Goal: Find contact information: Find contact information

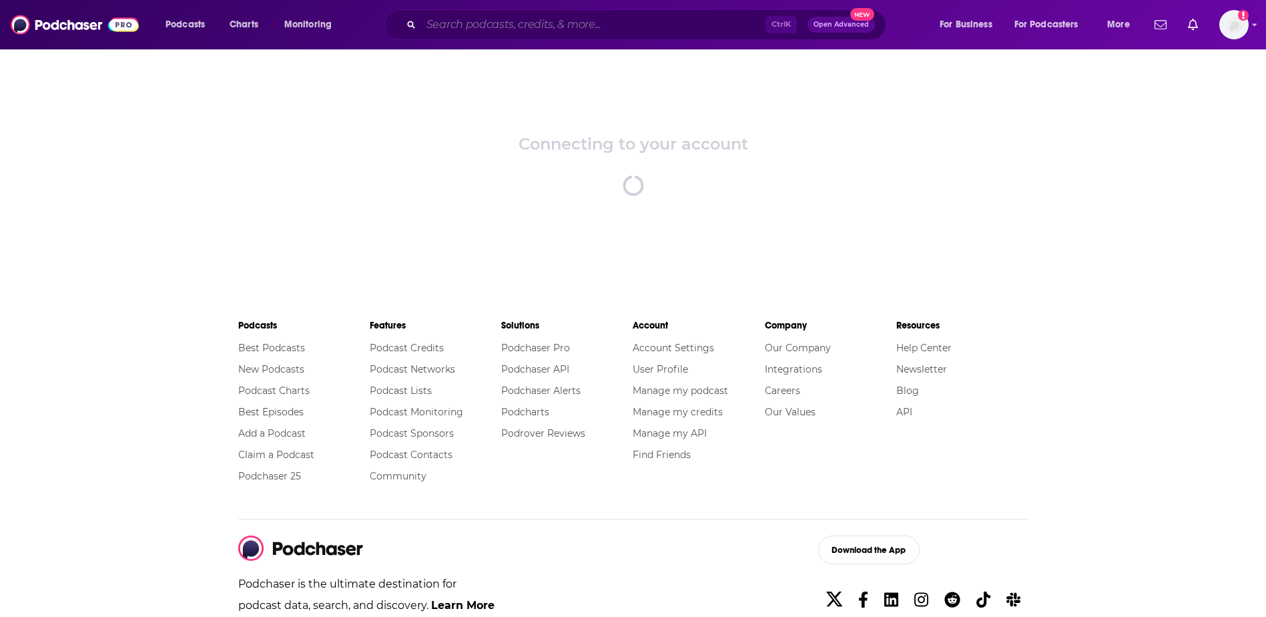
click at [451, 29] on input "Search podcasts, credits, & more..." at bounding box center [593, 24] width 344 height 21
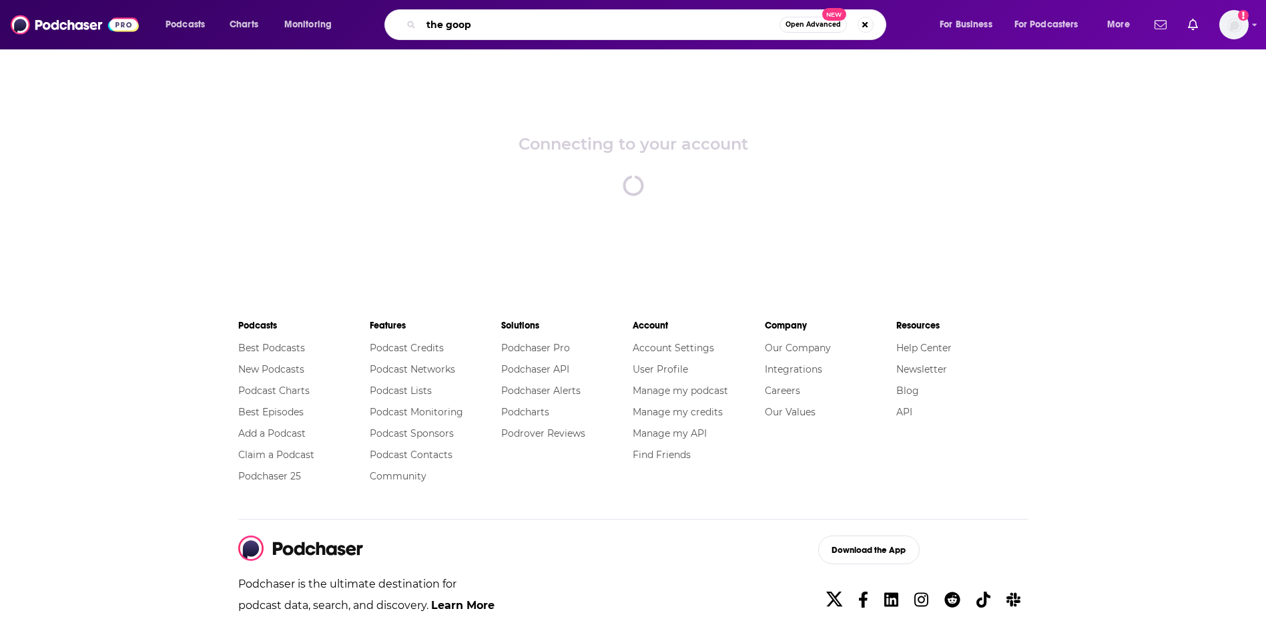
type input "the goop"
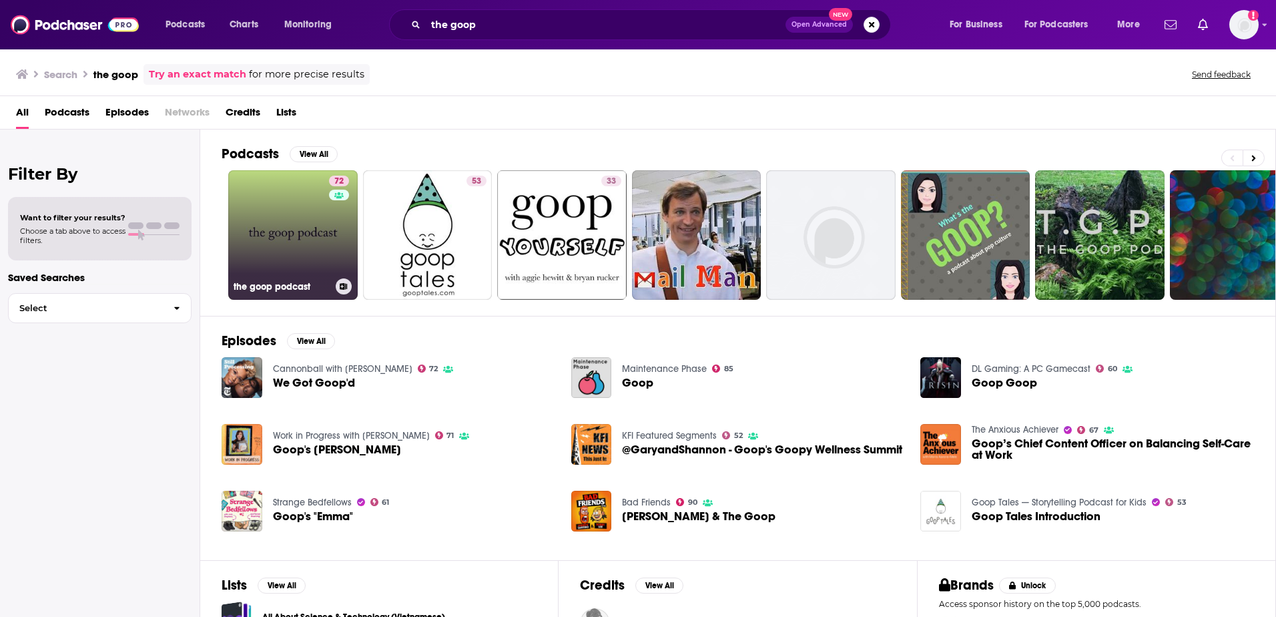
click at [278, 238] on link "72 the goop podcast" at bounding box center [292, 234] width 129 height 129
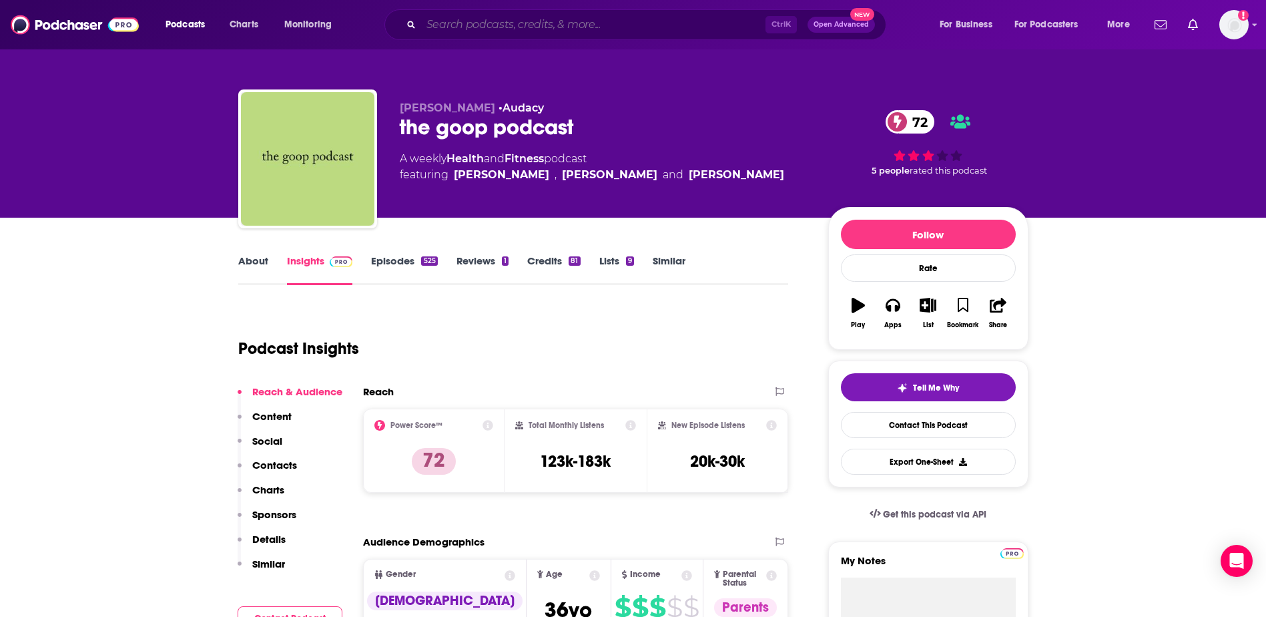
click at [575, 29] on input "Search podcasts, credits, & more..." at bounding box center [593, 24] width 344 height 21
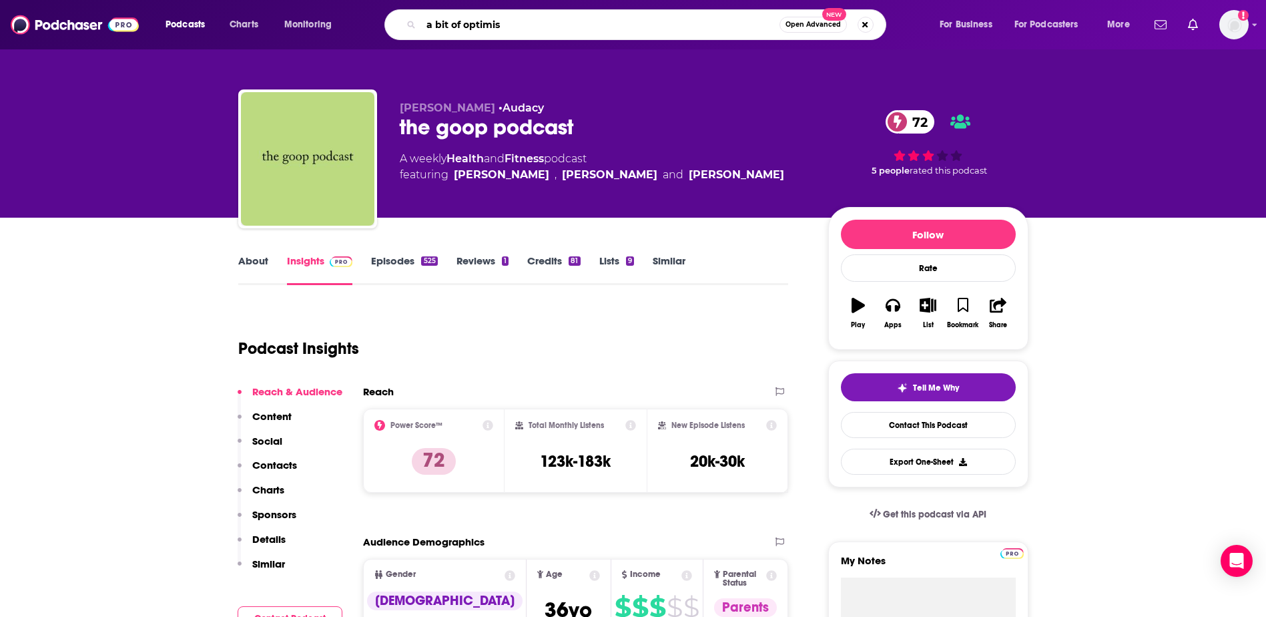
type input "a bit of optimism"
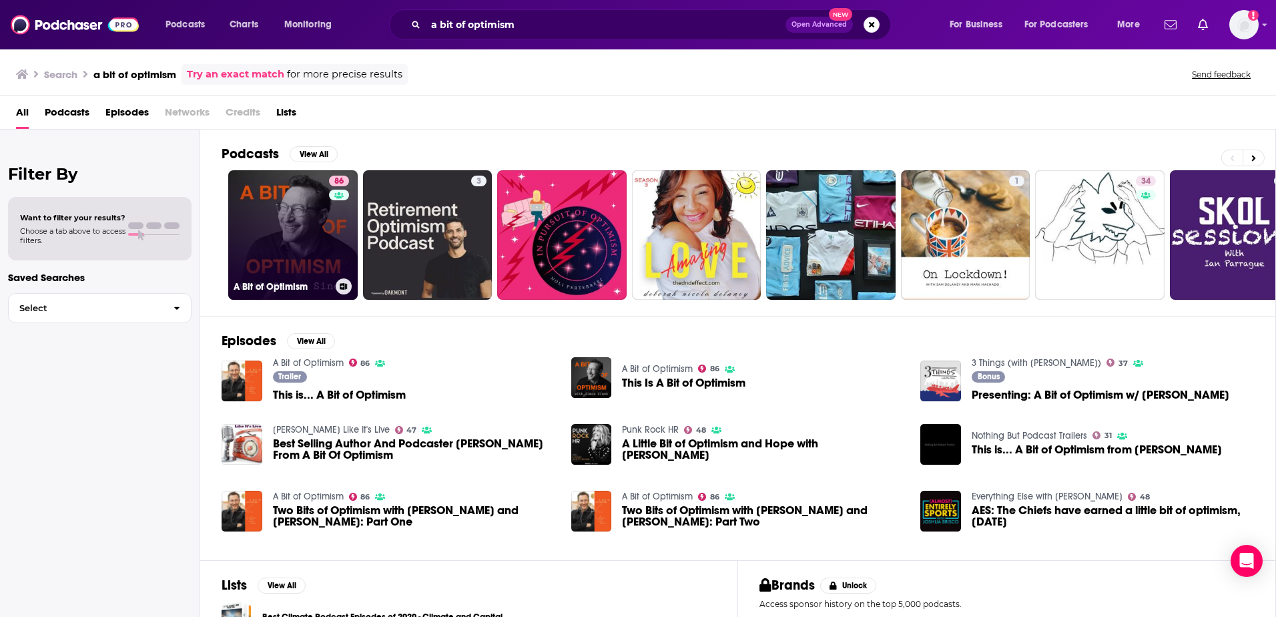
click at [292, 256] on link "86 A Bit of Optimism" at bounding box center [292, 234] width 129 height 129
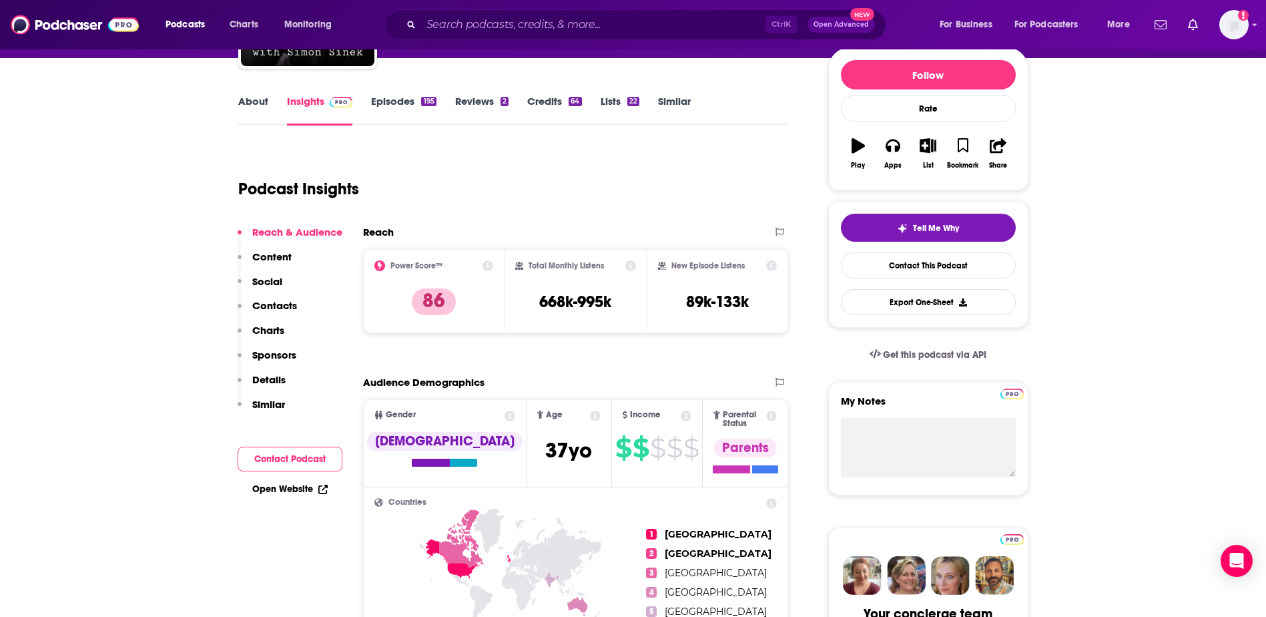
click at [303, 459] on button "Contact Podcast" at bounding box center [290, 459] width 105 height 25
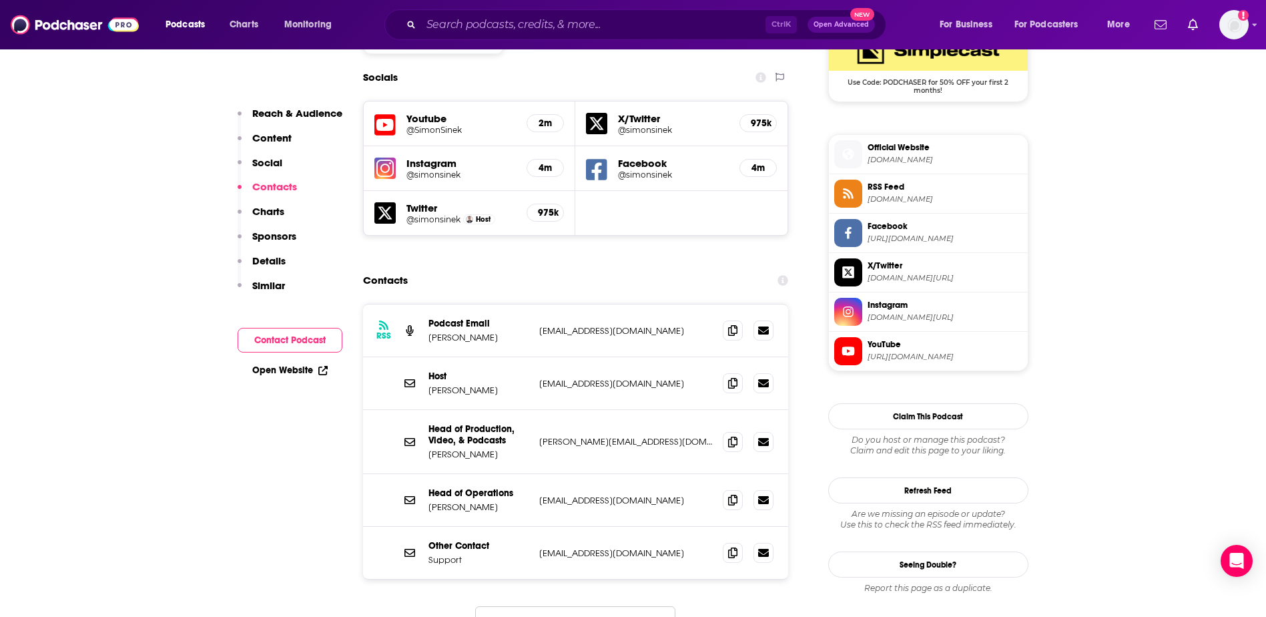
scroll to position [1158, 0]
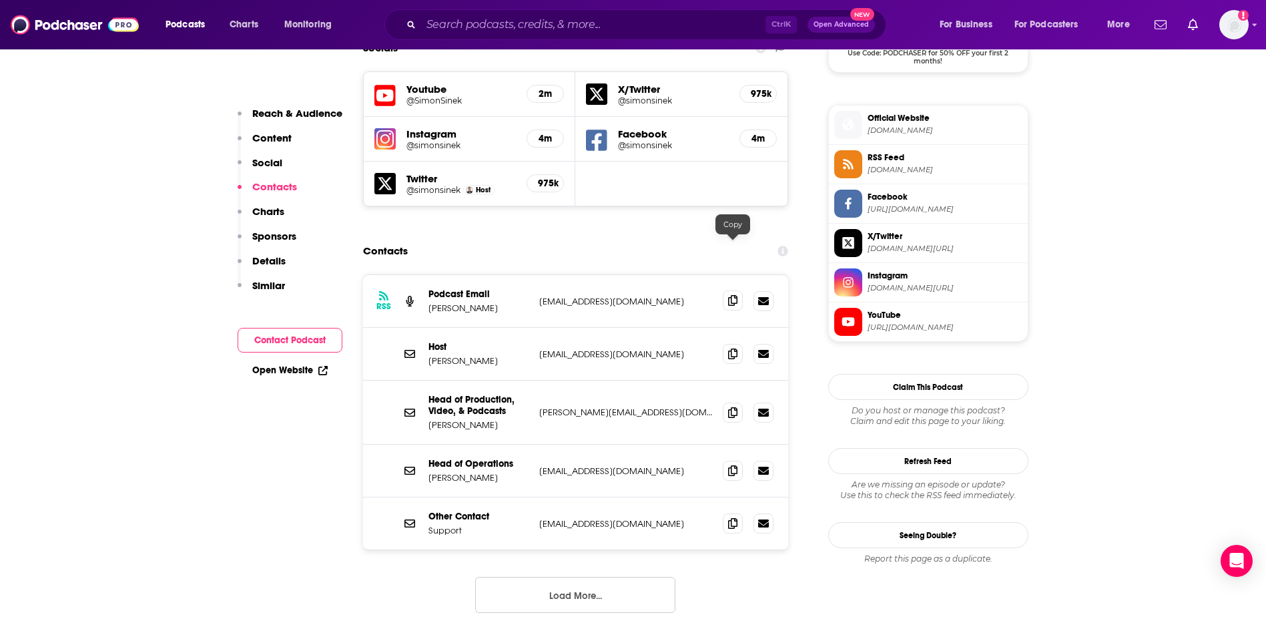
click at [731, 295] on icon at bounding box center [732, 300] width 9 height 11
